Goal: Information Seeking & Learning: Learn about a topic

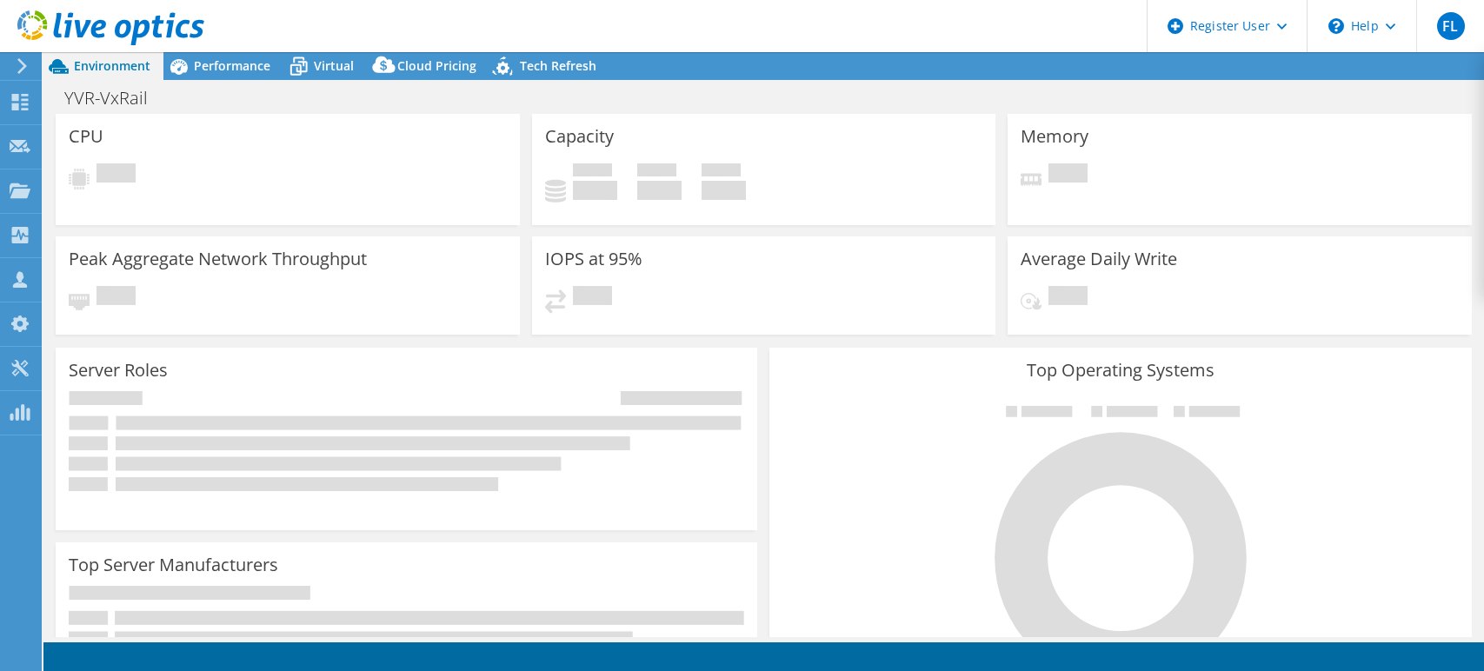
select select "USD"
select select "[GEOGRAPHIC_DATA]"
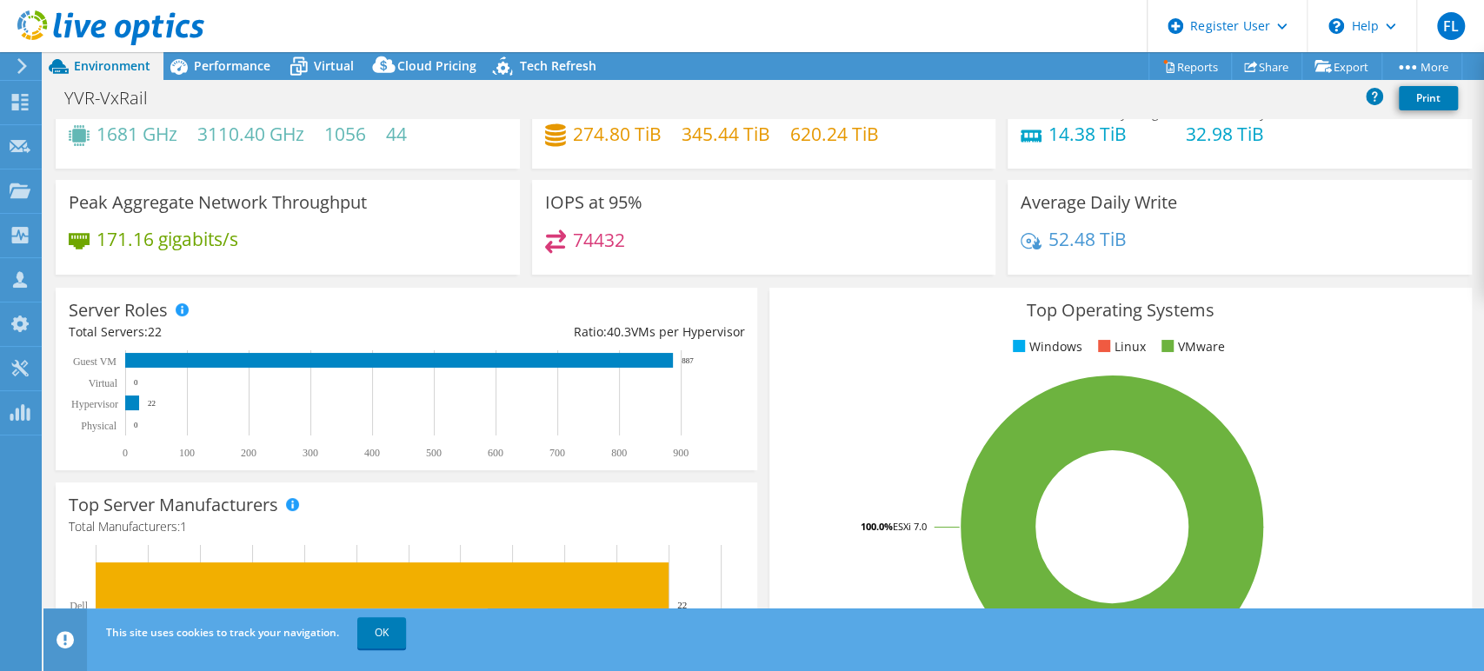
scroll to position [96, 0]
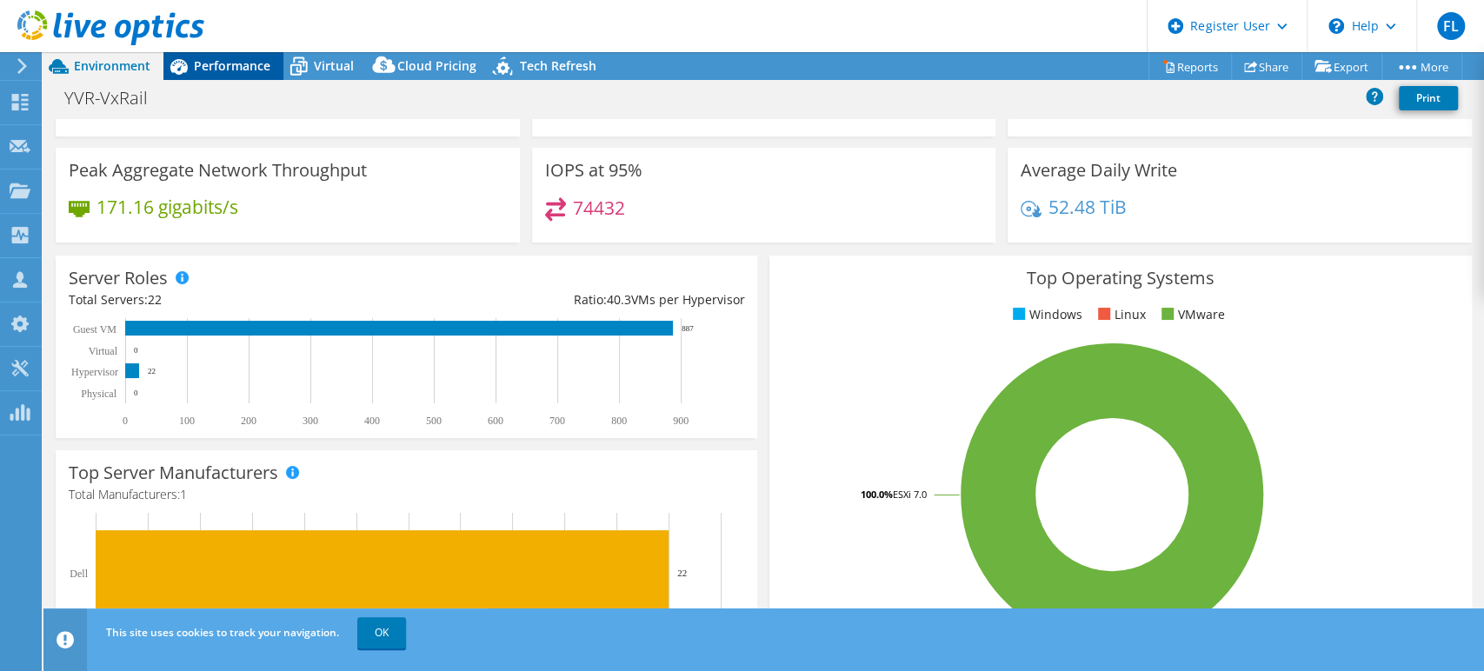
click at [254, 74] on div "Performance" at bounding box center [223, 66] width 120 height 28
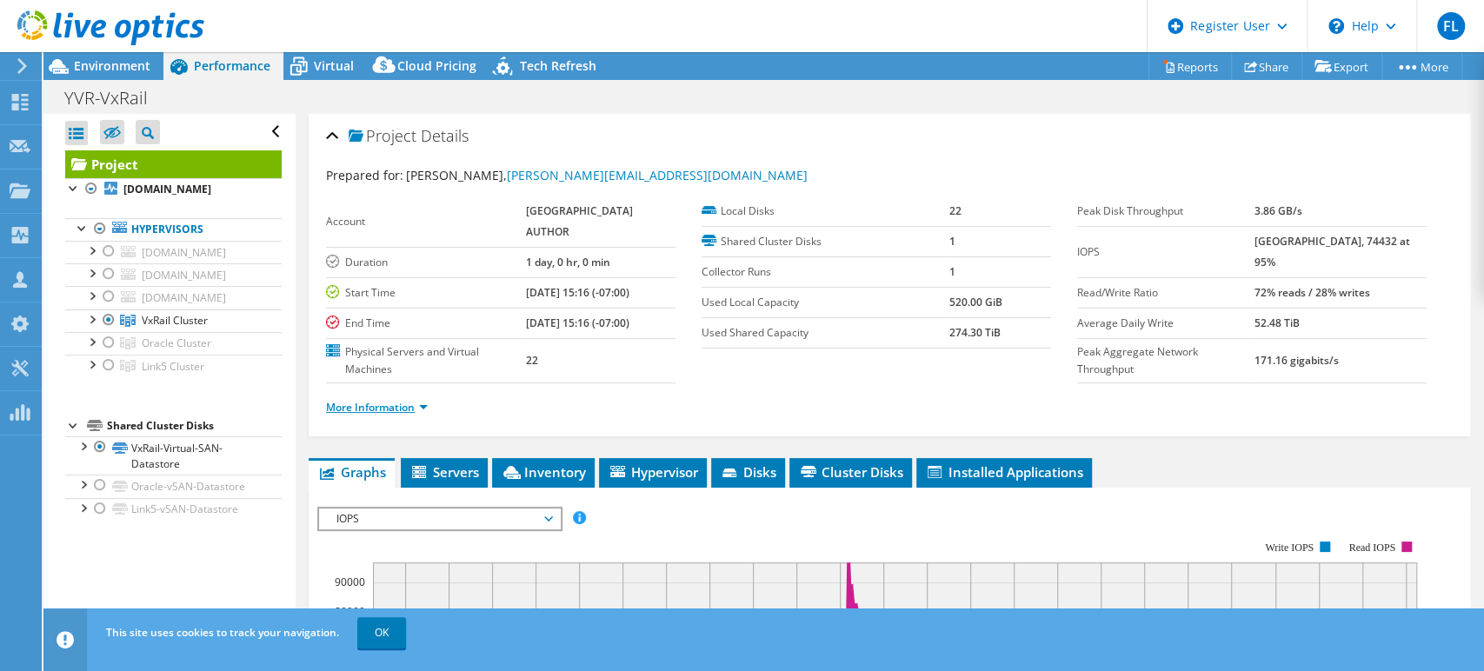
click at [417, 407] on link "More Information" at bounding box center [377, 407] width 102 height 15
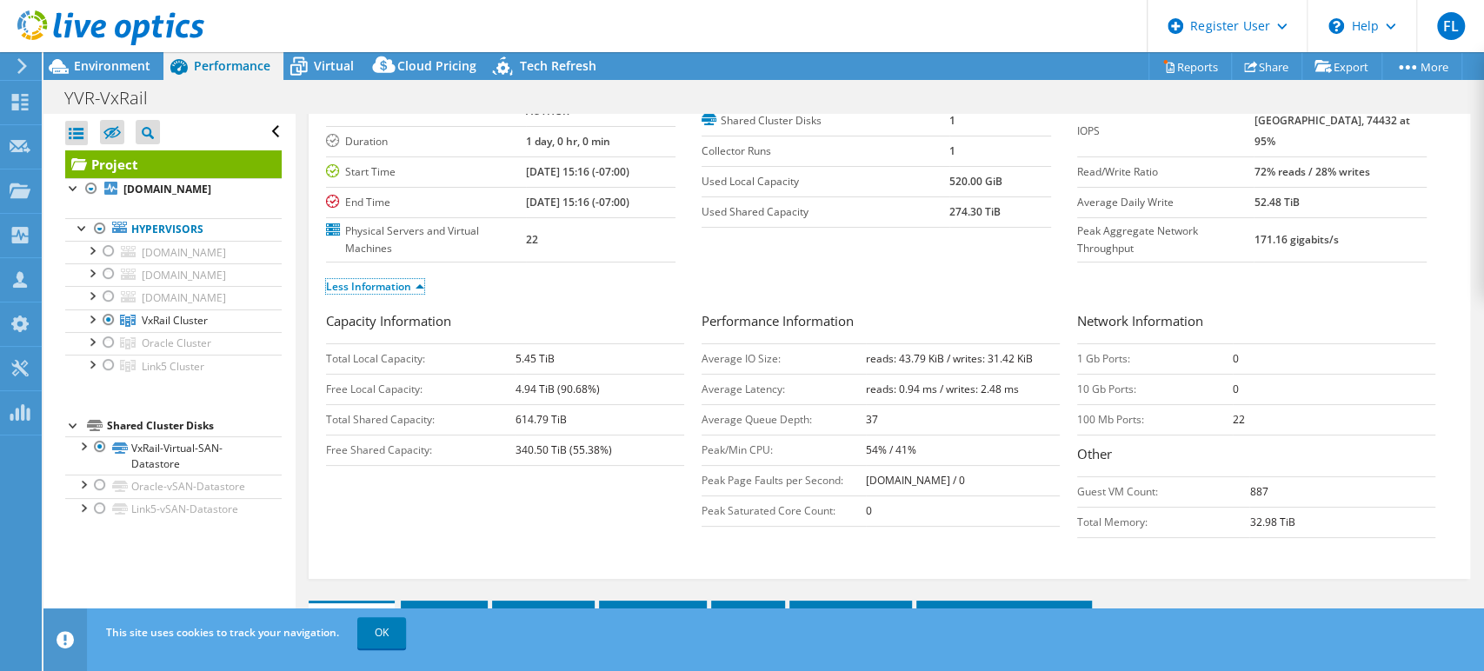
scroll to position [193, 0]
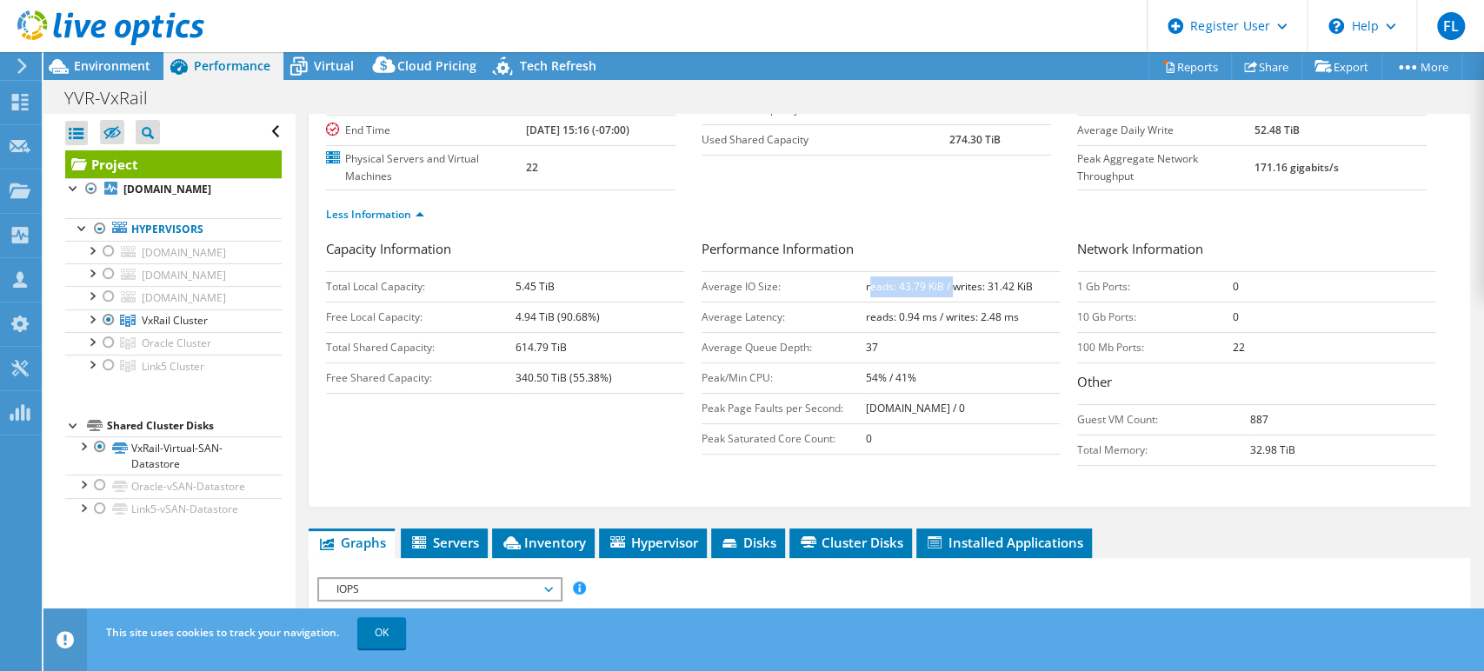
drag, startPoint x: 861, startPoint y: 282, endPoint x: 947, endPoint y: 282, distance: 86.1
click at [947, 282] on b "reads: 43.79 KiB / writes: 31.42 KiB" at bounding box center [949, 286] width 167 height 15
click at [884, 239] on h3 "Performance Information" at bounding box center [880, 250] width 358 height 23
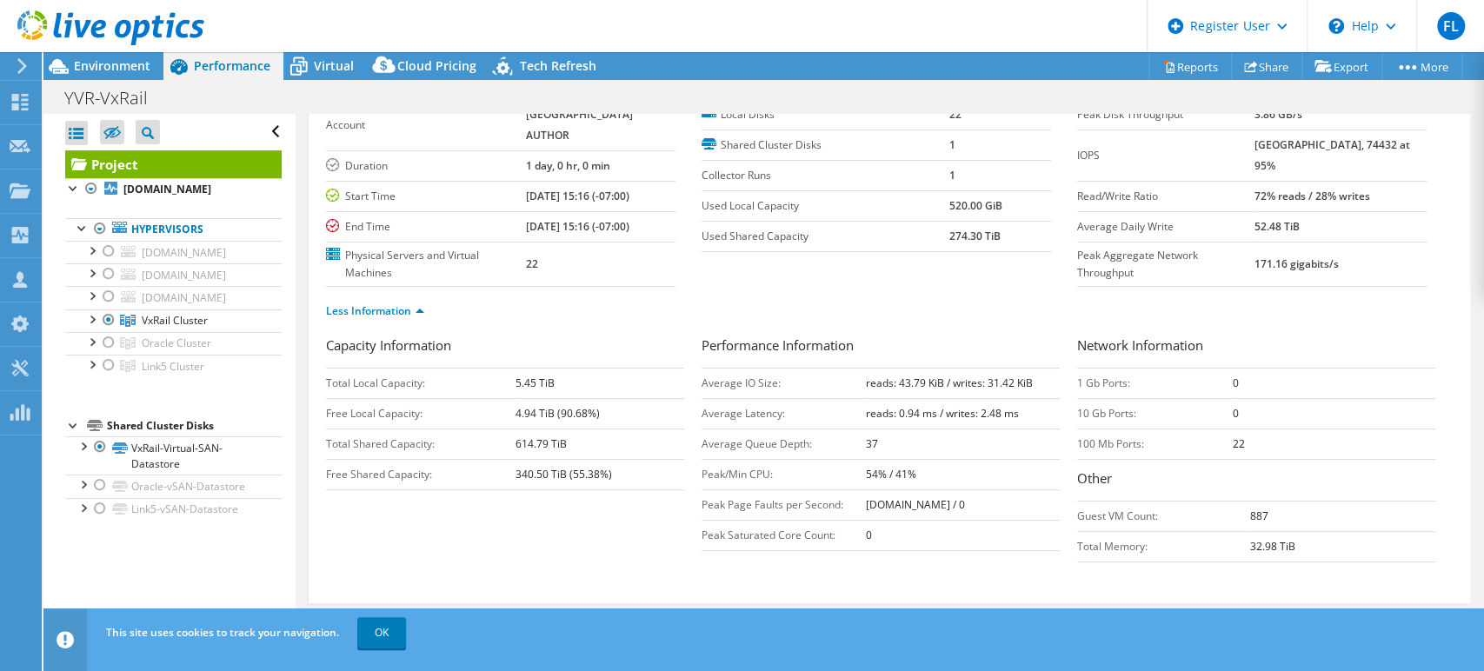
scroll to position [0, 0]
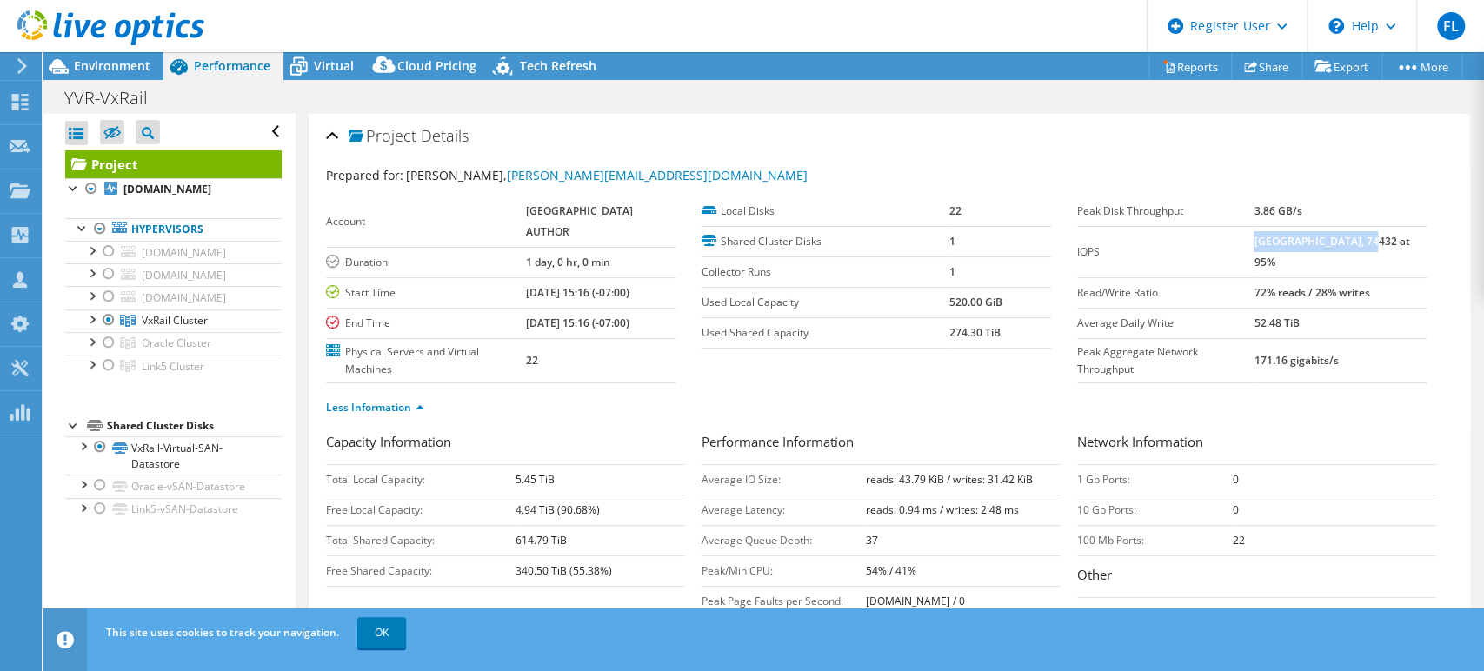
drag, startPoint x: 1264, startPoint y: 238, endPoint x: 1371, endPoint y: 248, distance: 107.3
click at [1371, 248] on td "[GEOGRAPHIC_DATA], 74432 at 95%" at bounding box center [1339, 251] width 172 height 51
click at [1152, 187] on section "Prepared for: [PERSON_NAME], [PERSON_NAME][EMAIL_ADDRESS][DOMAIN_NAME] Account …" at bounding box center [889, 299] width 1127 height 266
click at [369, 634] on link "OK" at bounding box center [381, 632] width 49 height 31
